Goal: Transaction & Acquisition: Purchase product/service

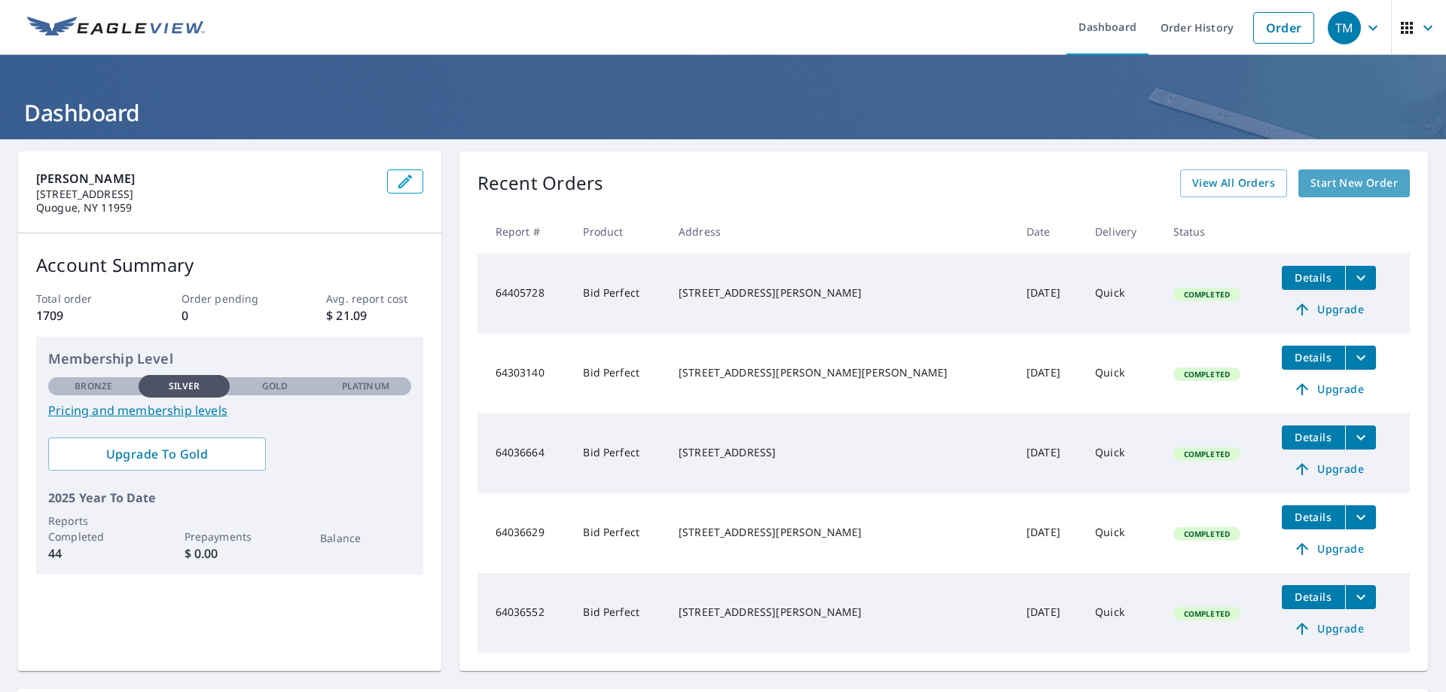
click at [1338, 178] on span "Start New Order" at bounding box center [1353, 183] width 87 height 19
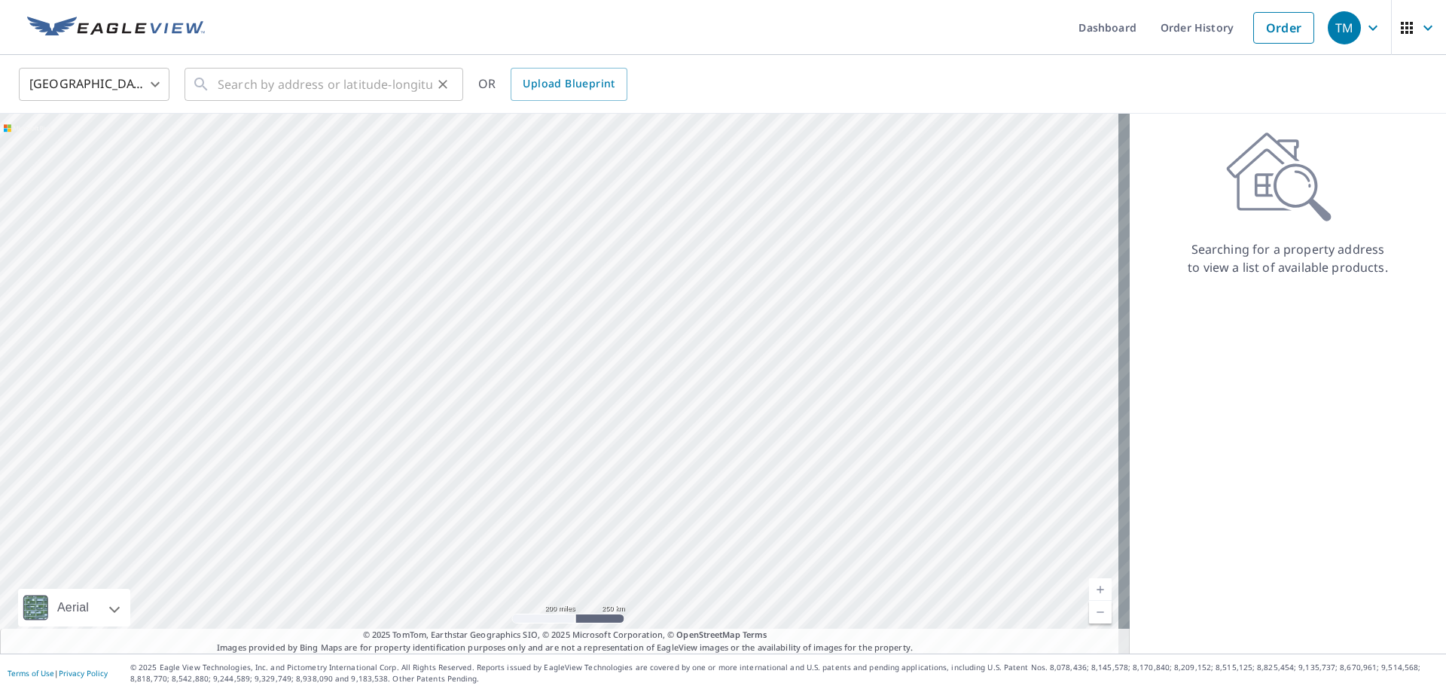
click at [215, 84] on div "​" at bounding box center [323, 84] width 279 height 33
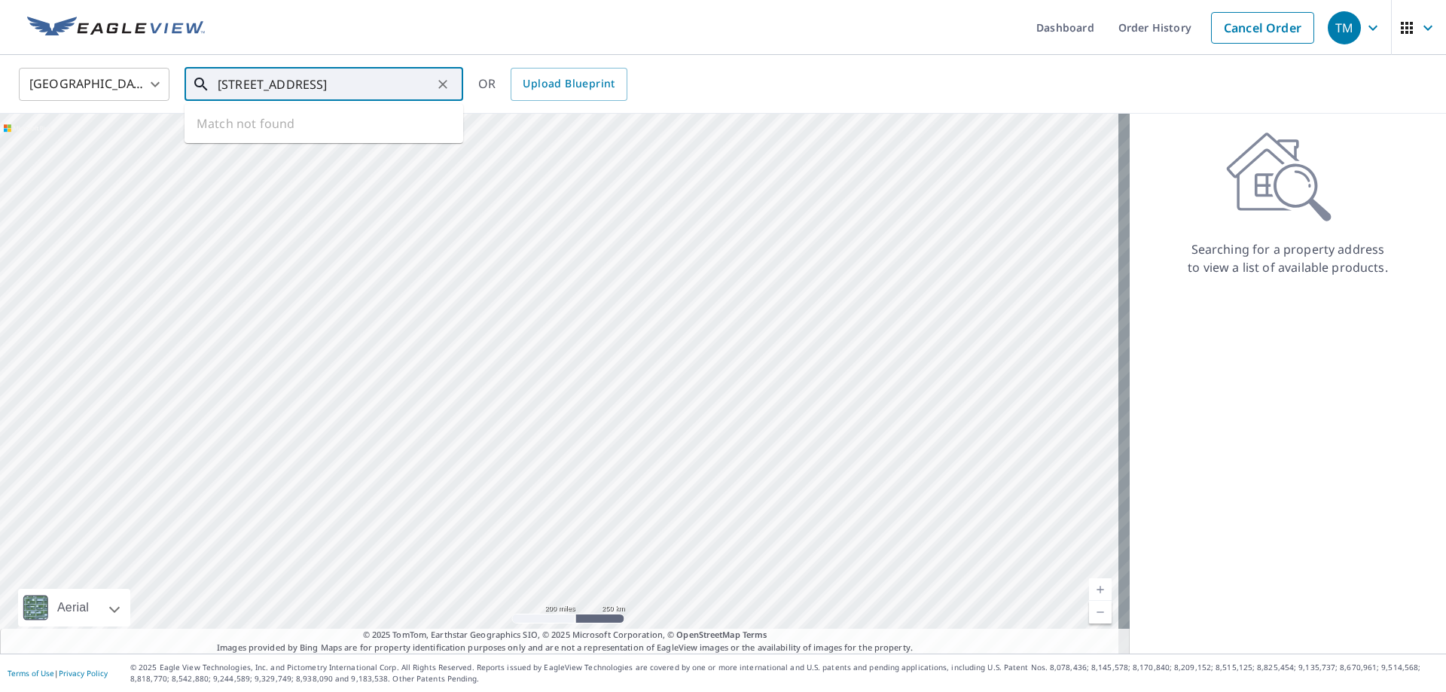
click at [256, 85] on input "[STREET_ADDRESS]" at bounding box center [325, 84] width 215 height 42
type input "[STREET_ADDRESS]"
click at [197, 83] on icon at bounding box center [201, 84] width 18 height 18
click at [198, 83] on icon at bounding box center [201, 84] width 18 height 18
click at [199, 83] on icon at bounding box center [201, 84] width 18 height 18
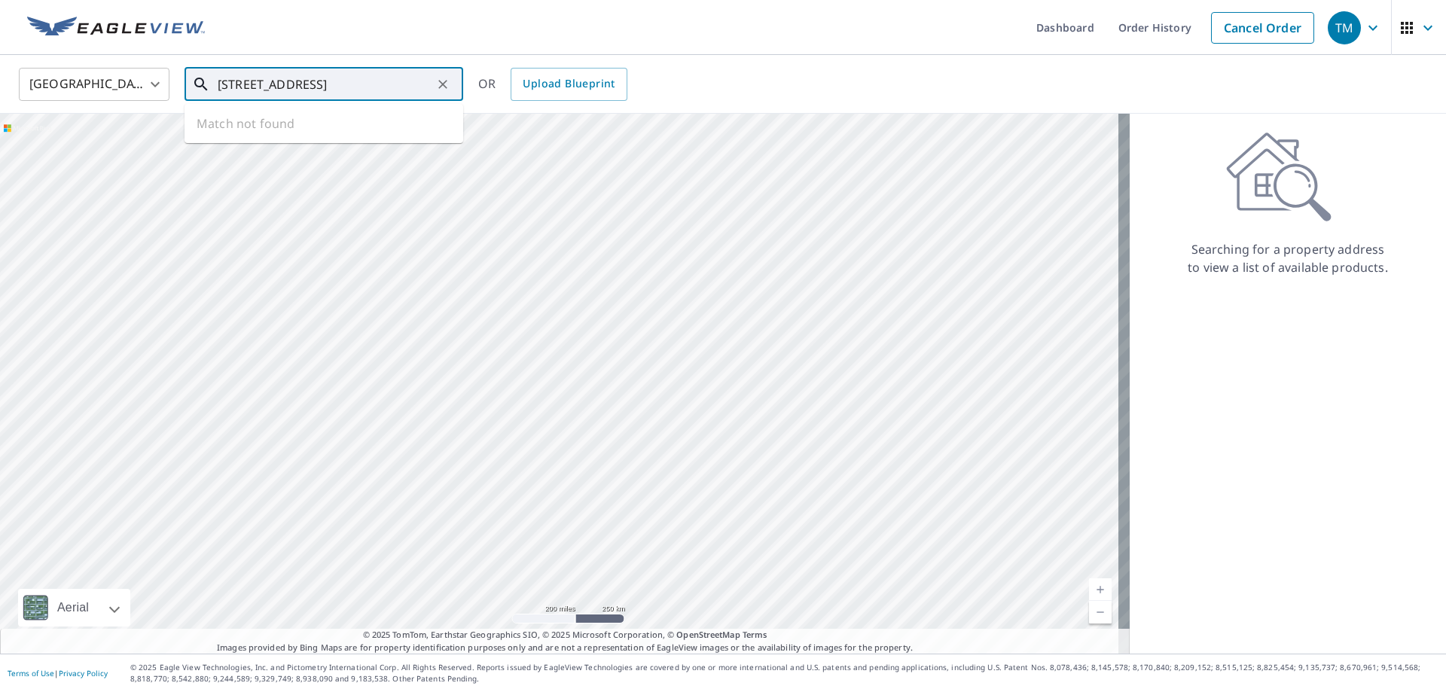
click at [386, 84] on input "[STREET_ADDRESS]" at bounding box center [325, 84] width 215 height 42
click at [419, 82] on input "[STREET_ADDRESS]" at bounding box center [325, 84] width 215 height 42
click at [196, 84] on icon at bounding box center [200, 84] width 13 height 13
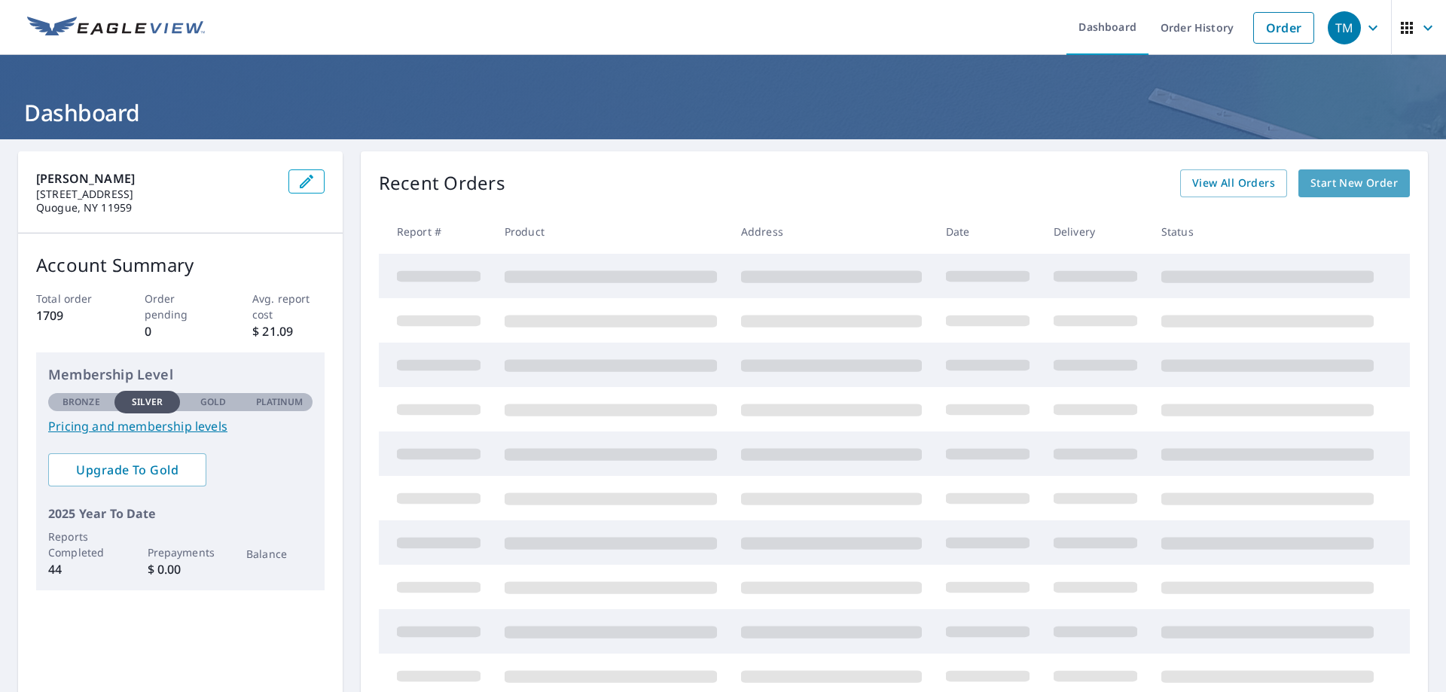
click at [1328, 179] on span "Start New Order" at bounding box center [1353, 183] width 87 height 19
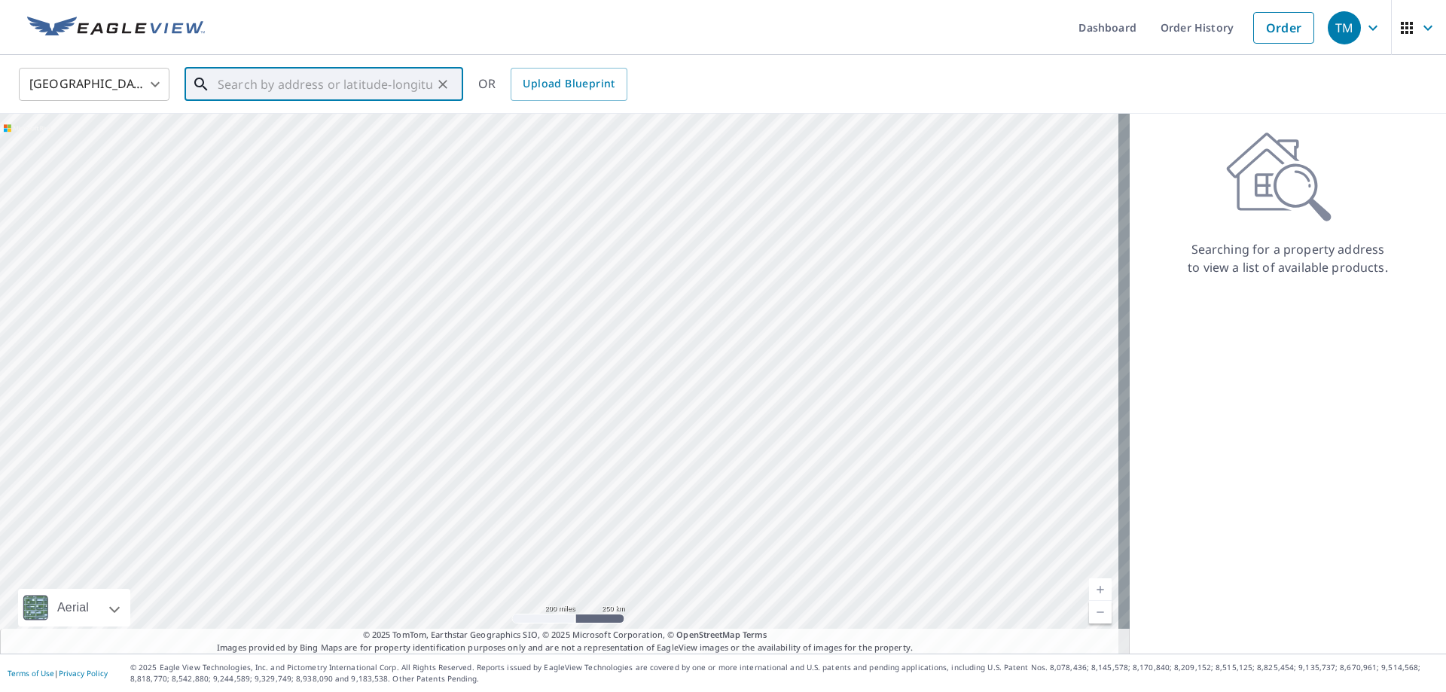
click at [223, 86] on input "text" at bounding box center [325, 84] width 215 height 42
click at [262, 85] on input "19 new ground lane watermill ny" at bounding box center [325, 84] width 215 height 42
type input "19 new ground lane watermill ny"
click at [229, 448] on div at bounding box center [564, 384] width 1129 height 540
click at [444, 83] on icon "Clear" at bounding box center [442, 84] width 9 height 9
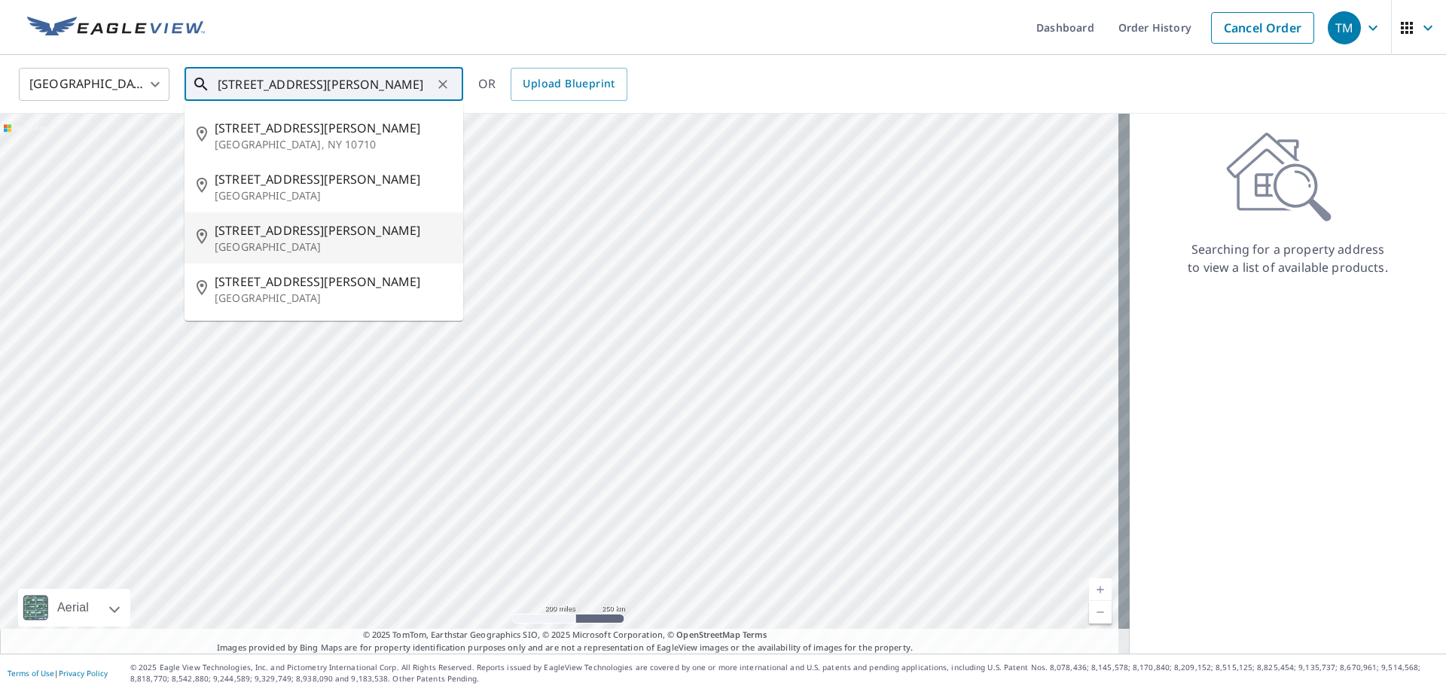
click at [270, 233] on span "51 Norwood Rd" at bounding box center [333, 230] width 236 height 18
type input "51 Norwood Rd Hampton Bays, NY 11946"
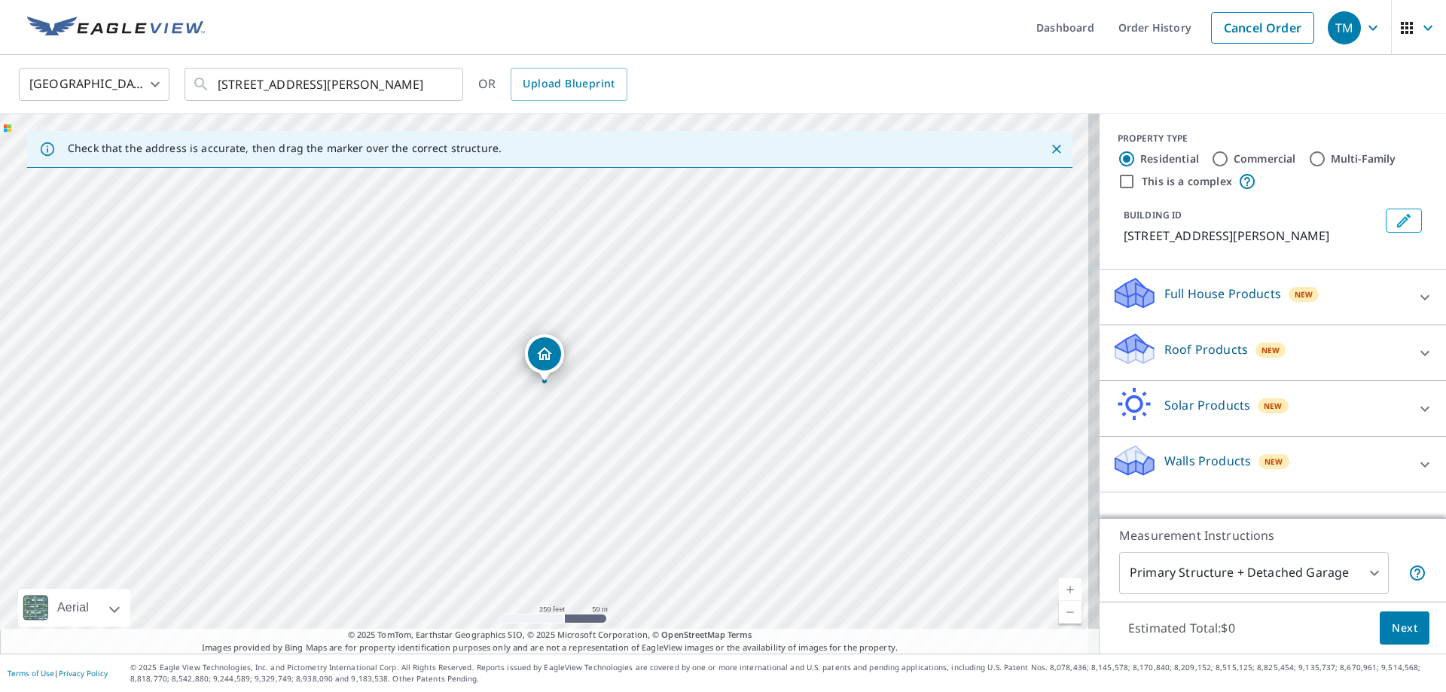
click at [1196, 348] on p "Roof Products" at bounding box center [1206, 349] width 84 height 18
